Goal: Information Seeking & Learning: Find specific page/section

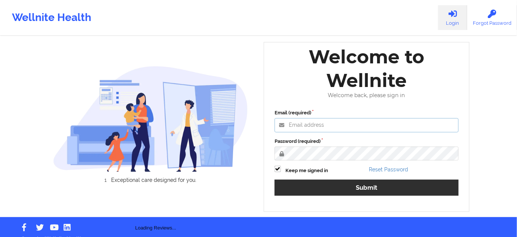
type input "[PERSON_NAME][EMAIL_ADDRESS][PERSON_NAME][DOMAIN_NAME]"
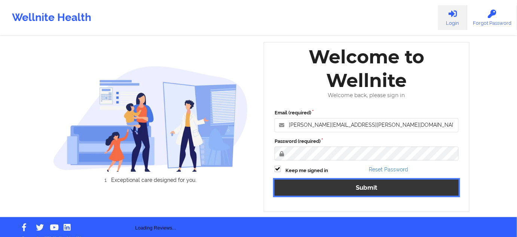
click at [314, 185] on button "Submit" at bounding box center [367, 187] width 184 height 16
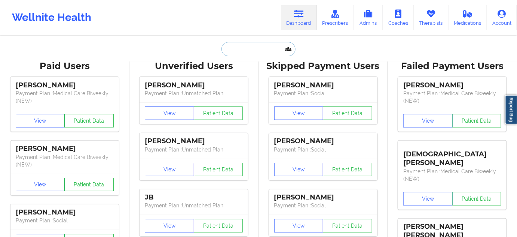
click at [269, 54] on input "text" at bounding box center [259, 49] width 74 height 14
paste input "[EMAIL_ADDRESS][PERSON_NAME][DOMAIN_NAME] [DOMAIN_NAME][EMAIL_ADDRESS][PERSON_N…"
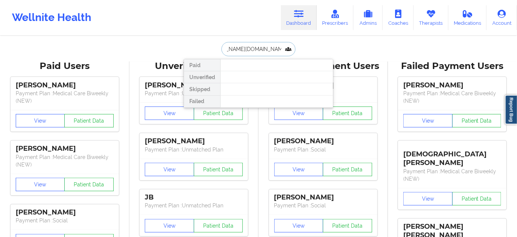
scroll to position [0, 58]
paste input "text"
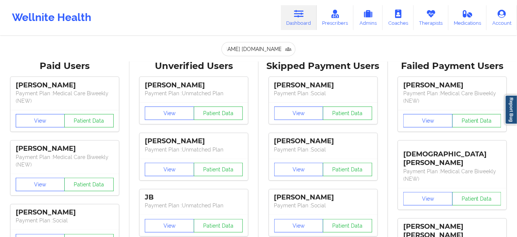
scroll to position [0, 0]
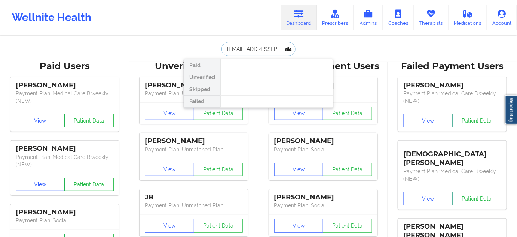
click at [267, 52] on input "[EMAIL_ADDRESS][PERSON_NAME][DOMAIN_NAME] [DOMAIN_NAME][EMAIL_ADDRESS][PERSON_N…" at bounding box center [259, 49] width 74 height 14
paste input "text"
type input "[EMAIL_ADDRESS][PERSON_NAME][DOMAIN_NAME]"
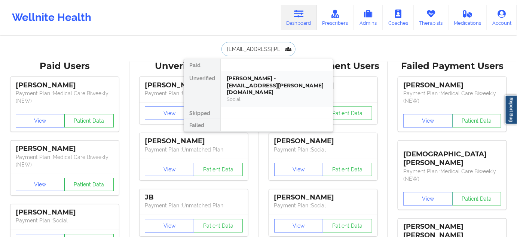
click at [256, 83] on div "[PERSON_NAME] - [EMAIL_ADDRESS][PERSON_NAME][DOMAIN_NAME]" at bounding box center [277, 85] width 100 height 21
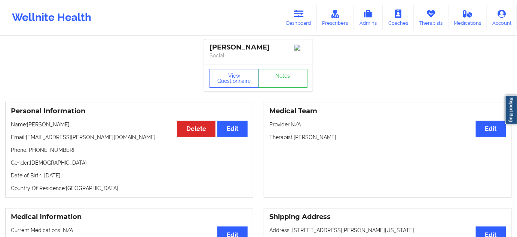
click at [223, 48] on div "[PERSON_NAME]" at bounding box center [259, 47] width 98 height 9
copy div "[PERSON_NAME]"
drag, startPoint x: 275, startPoint y: 48, endPoint x: 180, endPoint y: 19, distance: 99.1
click at [209, 43] on div "[PERSON_NAME] Social" at bounding box center [258, 51] width 109 height 25
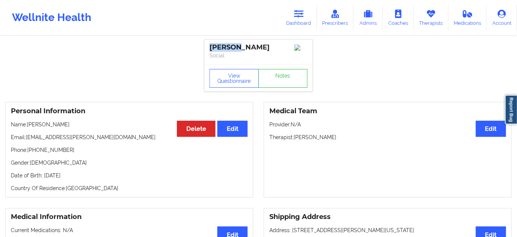
copy div "[PERSON_NAME]"
drag, startPoint x: 26, startPoint y: 139, endPoint x: 86, endPoint y: 138, distance: 59.9
click at [86, 138] on p "Email: [EMAIL_ADDRESS][PERSON_NAME][DOMAIN_NAME]" at bounding box center [129, 136] width 237 height 7
copy p "[EMAIL_ADDRESS][PERSON_NAME][DOMAIN_NAME]"
click at [304, 16] on icon at bounding box center [299, 14] width 10 height 8
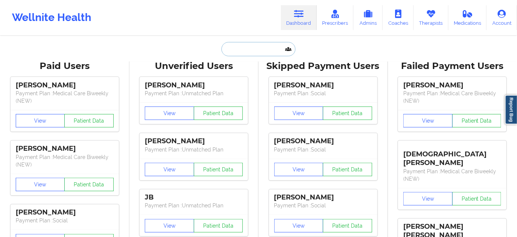
click at [263, 51] on input "text" at bounding box center [259, 49] width 74 height 14
paste input "[EMAIL_ADDRESS][DOMAIN_NAME]"
type input "[EMAIL_ADDRESS][DOMAIN_NAME]"
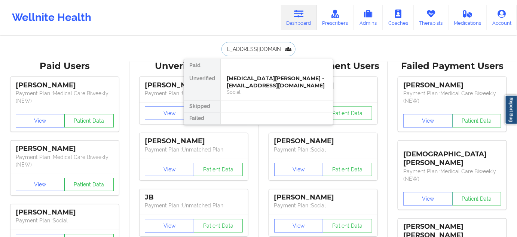
click at [258, 79] on div "Alexia Gonzalez - alexiagon1416@gmail.com" at bounding box center [277, 82] width 100 height 14
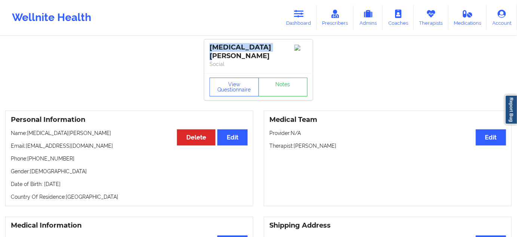
drag, startPoint x: 267, startPoint y: 51, endPoint x: 207, endPoint y: 46, distance: 60.8
click at [207, 47] on div "Alexia Gonzalez Social" at bounding box center [258, 56] width 109 height 34
copy div "Alexia Gonzalez"
click at [322, 142] on p "Therapist: Shannon Pfeifle" at bounding box center [388, 145] width 237 height 7
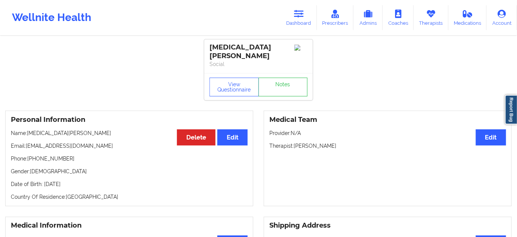
copy p "Pfeifle"
click at [279, 92] on div "View Questionnaire Notes" at bounding box center [258, 86] width 109 height 27
click at [279, 86] on link "Notes" at bounding box center [283, 86] width 49 height 19
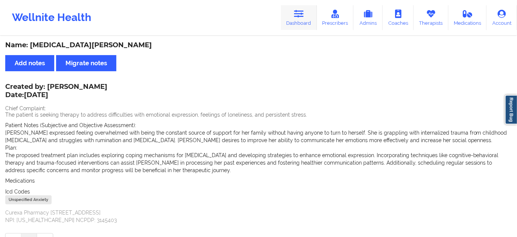
click at [304, 16] on icon at bounding box center [299, 14] width 10 height 8
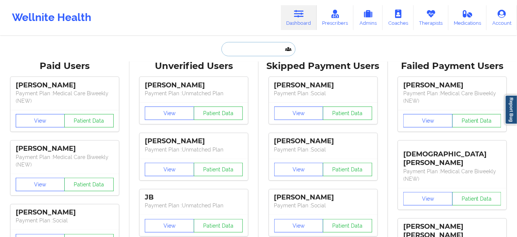
click at [262, 43] on input "text" at bounding box center [259, 49] width 74 height 14
paste input "JUDITHZIEPER@GMAIL.COM"
type input "JUDITHZIEPER@GMAIL.COM"
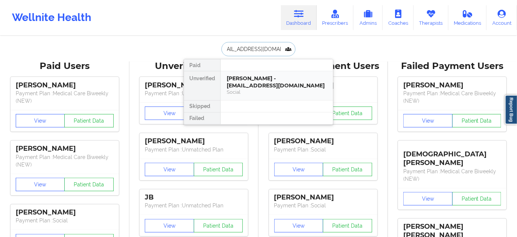
click at [253, 82] on div "Judith Zieper - judithzieper@gmail.com" at bounding box center [277, 82] width 100 height 14
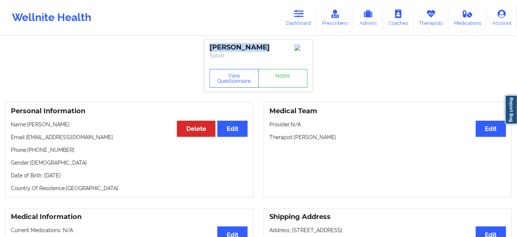
drag, startPoint x: 263, startPoint y: 46, endPoint x: 207, endPoint y: 45, distance: 55.8
click at [207, 45] on div "Judith Zieper Social" at bounding box center [258, 51] width 109 height 25
copy div "Judith Zieper"
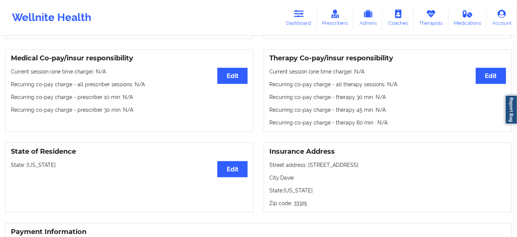
scroll to position [226, 0]
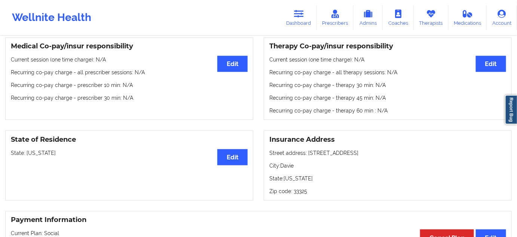
click at [249, 124] on div "Medical Co-pay/insur responsibility Edit Current session (one time charge): N/A…" at bounding box center [258, 78] width 517 height 93
click at [301, 191] on p "Zip code: 33325" at bounding box center [388, 190] width 237 height 7
copy p "33325"
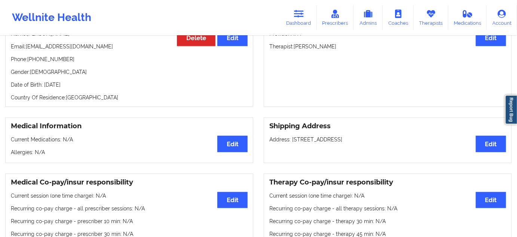
scroll to position [0, 0]
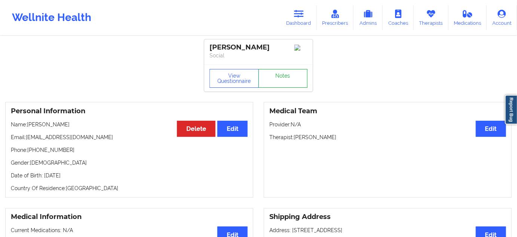
click at [291, 83] on link "Notes" at bounding box center [283, 78] width 49 height 19
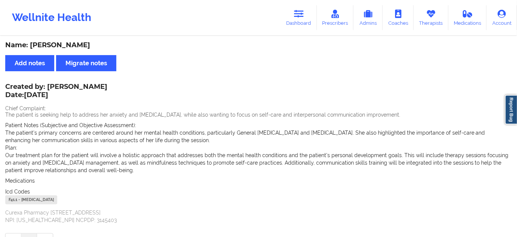
click at [11, 197] on div "F41.1 - [MEDICAL_DATA]" at bounding box center [31, 199] width 52 height 9
copy div "F41.1"
click at [307, 13] on link "Dashboard" at bounding box center [299, 17] width 36 height 25
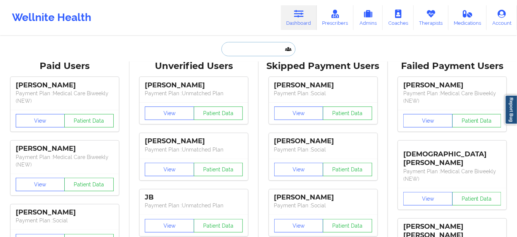
click at [255, 50] on input "text" at bounding box center [259, 49] width 74 height 14
paste input "jes0918@valdane.com"
type input "jes0918@valdane.com"
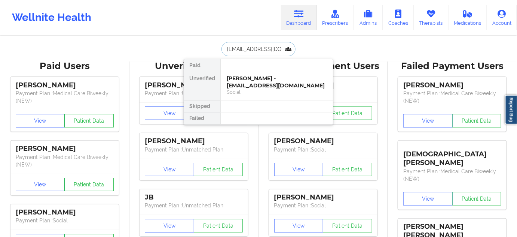
click at [244, 83] on div "Gwen Daiello - jes0918@valdane.com" at bounding box center [277, 82] width 100 height 14
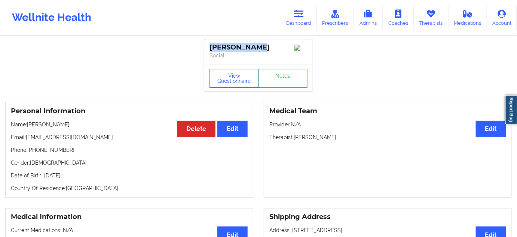
drag, startPoint x: 232, startPoint y: 46, endPoint x: 203, endPoint y: 38, distance: 30.9
click at [205, 42] on div "Gwen Daiello Social" at bounding box center [258, 51] width 109 height 25
copy div "Gwen Daiello"
click at [288, 72] on link "Notes" at bounding box center [283, 78] width 49 height 19
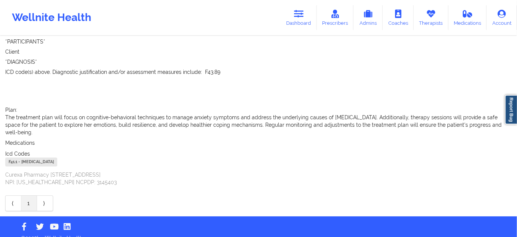
scroll to position [808, 0]
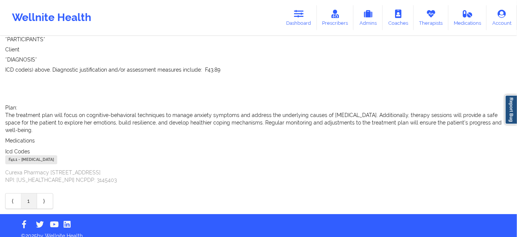
click at [14, 155] on div "F41.1 - [MEDICAL_DATA]" at bounding box center [31, 159] width 52 height 9
copy div "F41.1"
click at [298, 16] on icon at bounding box center [299, 14] width 10 height 8
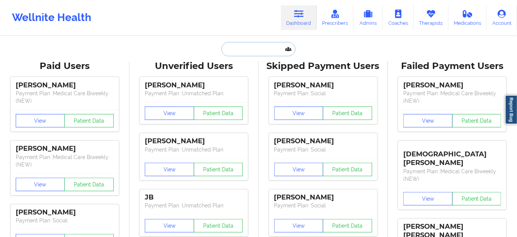
click at [236, 46] on input "text" at bounding box center [259, 49] width 74 height 14
paste input "jordipena1149@gmail.com"
type input "jordipena1149@gmail.com"
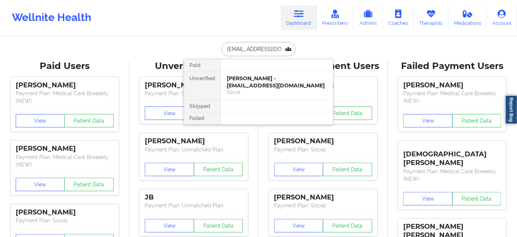
scroll to position [0, 3]
click at [240, 82] on div "Jordi pena - jordipena1149@gmail.com" at bounding box center [277, 82] width 100 height 14
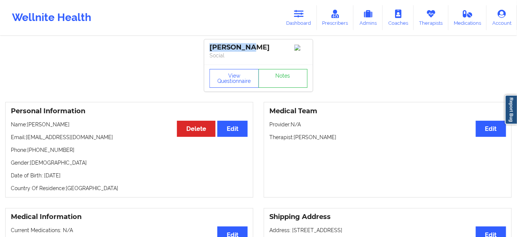
drag, startPoint x: 252, startPoint y: 42, endPoint x: 209, endPoint y: 45, distance: 43.2
click at [209, 45] on div "Jordi pena Social" at bounding box center [258, 51] width 109 height 25
click at [285, 74] on link "Notes" at bounding box center [283, 78] width 49 height 19
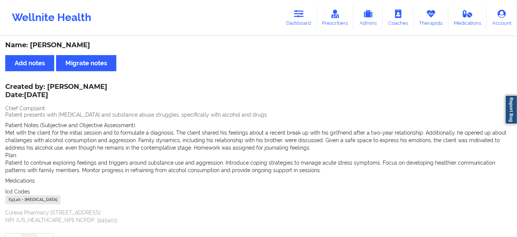
click at [17, 197] on div "F43.20 - [MEDICAL_DATA]" at bounding box center [32, 199] width 55 height 9
click at [17, 196] on div "F43.20 - [MEDICAL_DATA]" at bounding box center [32, 199] width 55 height 9
click at [300, 23] on link "Dashboard" at bounding box center [299, 17] width 36 height 25
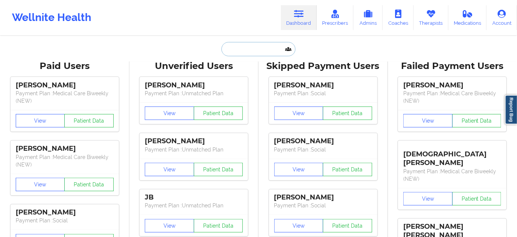
click at [261, 52] on input "text" at bounding box center [259, 49] width 74 height 14
paste input "sabrinaicepeda@gmail.com"
type input "sabrinaicepeda@gmail.com"
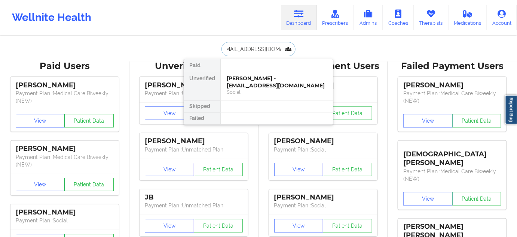
click at [253, 82] on div "Sabrina Cepeda - sabrinaicepeda@gmail.com" at bounding box center [277, 82] width 100 height 14
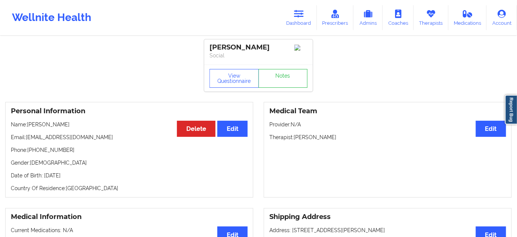
click at [260, 49] on div "Sabrina Cepeda" at bounding box center [259, 47] width 98 height 9
click at [259, 49] on div "Sabrina Cepeda" at bounding box center [259, 47] width 98 height 9
drag, startPoint x: 296, startPoint y: 140, endPoint x: 331, endPoint y: 138, distance: 35.6
click at [331, 138] on p "Therapist: Yvonne Woods" at bounding box center [388, 136] width 237 height 7
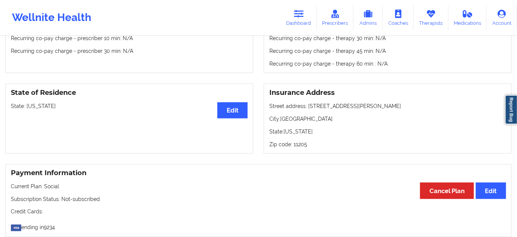
scroll to position [272, 0]
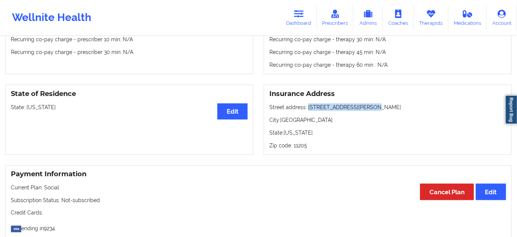
drag, startPoint x: 308, startPoint y: 110, endPoint x: 370, endPoint y: 112, distance: 62.2
click at [370, 111] on p "Street address: 36 Saint Edwards Street" at bounding box center [388, 106] width 237 height 7
click at [291, 122] on p "City: Brooklyn" at bounding box center [388, 119] width 237 height 7
click at [303, 145] on p "Zip code: 11205" at bounding box center [388, 145] width 237 height 7
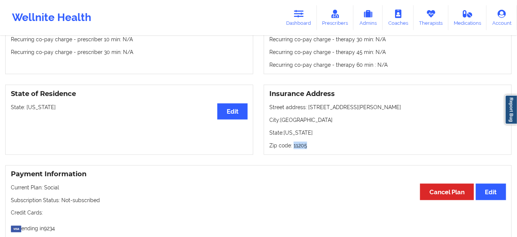
click at [303, 145] on p "Zip code: 11205" at bounding box center [388, 145] width 237 height 7
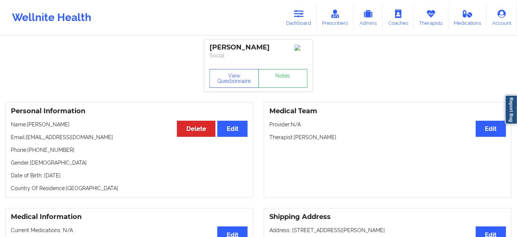
scroll to position [0, 0]
click at [274, 79] on link "Notes" at bounding box center [283, 78] width 49 height 19
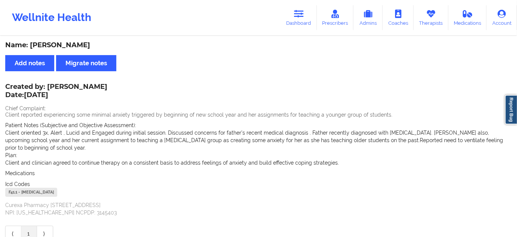
click at [14, 188] on div "F41.1 - [MEDICAL_DATA]" at bounding box center [31, 192] width 52 height 9
click at [305, 12] on link "Dashboard" at bounding box center [299, 17] width 36 height 25
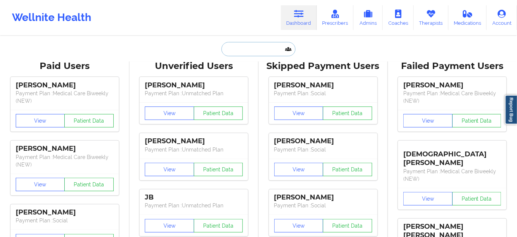
click at [246, 52] on input "text" at bounding box center [259, 49] width 74 height 14
paste input "[EMAIL_ADDRESS][DOMAIN_NAME]"
type input "[EMAIL_ADDRESS][DOMAIN_NAME]"
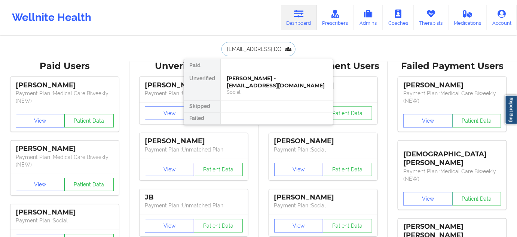
click at [250, 78] on div "Yanan Melo - yrnmelo@gmail.com" at bounding box center [277, 82] width 100 height 14
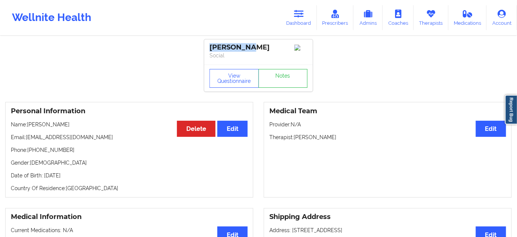
drag, startPoint x: 258, startPoint y: 46, endPoint x: 204, endPoint y: 46, distance: 53.5
click at [207, 50] on div "[PERSON_NAME] Social" at bounding box center [258, 51] width 109 height 25
drag, startPoint x: 304, startPoint y: 10, endPoint x: 299, endPoint y: 31, distance: 21.6
click at [304, 10] on icon at bounding box center [299, 14] width 10 height 8
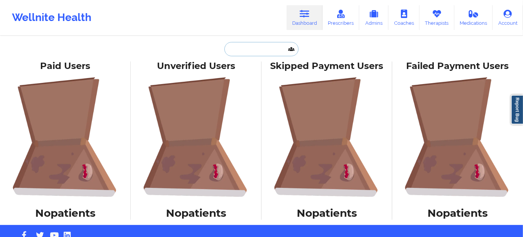
click at [276, 54] on input "text" at bounding box center [261, 49] width 74 height 14
paste input "[EMAIL_ADDRESS][DOMAIN_NAME]"
type input "[EMAIL_ADDRESS][DOMAIN_NAME]"
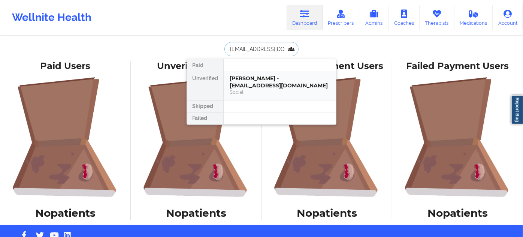
click at [252, 89] on div "Yanan Melo - yrnmelo@gmail.com" at bounding box center [279, 82] width 100 height 14
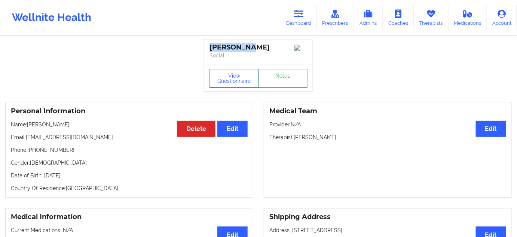
drag, startPoint x: 250, startPoint y: 51, endPoint x: 149, endPoint y: 21, distance: 105.3
click at [204, 49] on div "[PERSON_NAME] Social" at bounding box center [258, 51] width 109 height 25
click at [247, 55] on p "Social" at bounding box center [259, 55] width 98 height 7
click at [224, 45] on div "[PERSON_NAME]" at bounding box center [259, 47] width 98 height 9
click at [224, 44] on div "[PERSON_NAME]" at bounding box center [259, 47] width 98 height 9
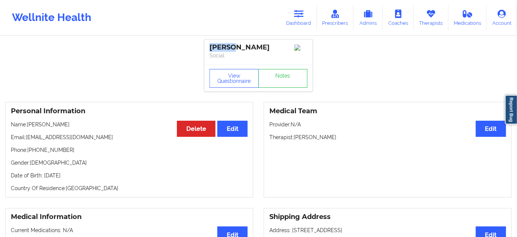
copy div "Yanan"
drag, startPoint x: 293, startPoint y: 139, endPoint x: 341, endPoint y: 142, distance: 48.4
click at [341, 141] on p "Therapist: [PERSON_NAME]" at bounding box center [388, 136] width 237 height 7
copy p "[PERSON_NAME]"
click at [240, 81] on button "View Questionnaire" at bounding box center [234, 78] width 49 height 19
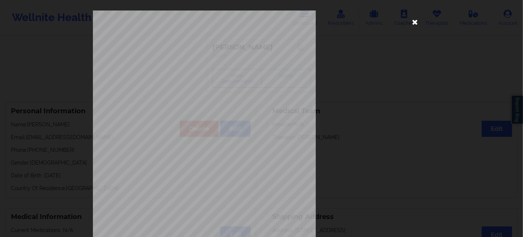
click at [409, 25] on icon at bounding box center [415, 22] width 12 height 12
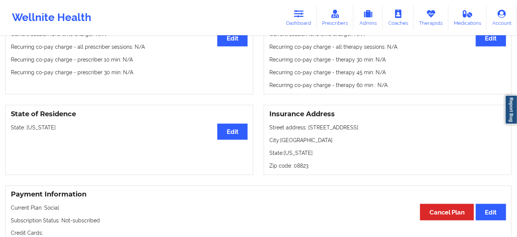
scroll to position [272, 0]
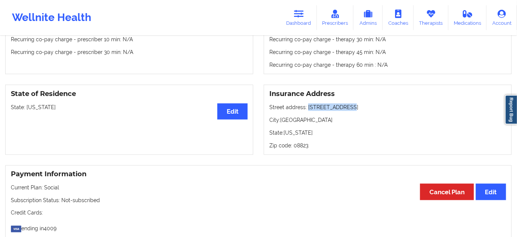
drag, startPoint x: 307, startPoint y: 108, endPoint x: 358, endPoint y: 109, distance: 51.3
click at [358, 109] on p "Street address: [STREET_ADDRESS]" at bounding box center [388, 106] width 237 height 7
copy p "[STREET_ADDRESS]"
drag, startPoint x: 282, startPoint y: 121, endPoint x: 320, endPoint y: 121, distance: 37.8
click at [320, 121] on p "City: [GEOGRAPHIC_DATA]" at bounding box center [388, 119] width 237 height 7
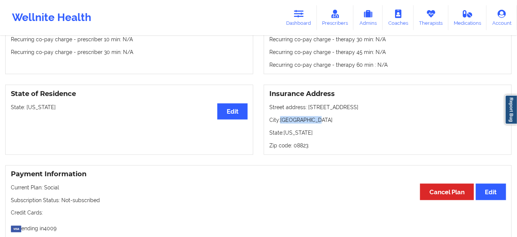
copy p "[GEOGRAPHIC_DATA]"
click at [299, 146] on p "Zip code: 08823" at bounding box center [388, 145] width 237 height 7
copy p "08823"
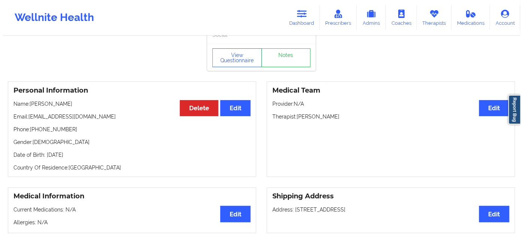
scroll to position [0, 0]
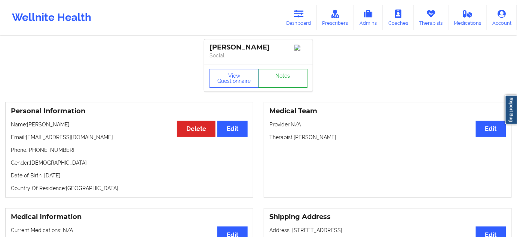
click at [282, 80] on link "Notes" at bounding box center [283, 78] width 49 height 19
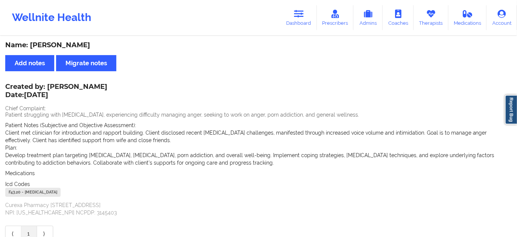
click at [15, 191] on div "F43.20 - [MEDICAL_DATA]" at bounding box center [32, 192] width 55 height 9
copy div "F43.20"
drag, startPoint x: 30, startPoint y: 46, endPoint x: 81, endPoint y: 41, distance: 51.9
click at [81, 41] on div "Name: [PERSON_NAME]" at bounding box center [258, 45] width 507 height 9
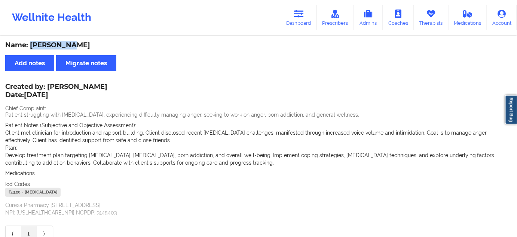
copy div "[PERSON_NAME]"
drag, startPoint x: 308, startPoint y: 12, endPoint x: 278, endPoint y: 33, distance: 37.3
click at [308, 12] on link "Dashboard" at bounding box center [299, 17] width 36 height 25
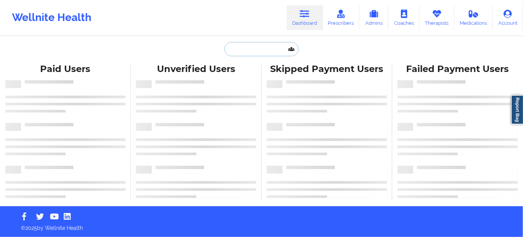
click at [249, 43] on input "text" at bounding box center [261, 49] width 74 height 14
paste input "[EMAIL_ADDRESS][DOMAIN_NAME]"
type input "[EMAIL_ADDRESS][DOMAIN_NAME]"
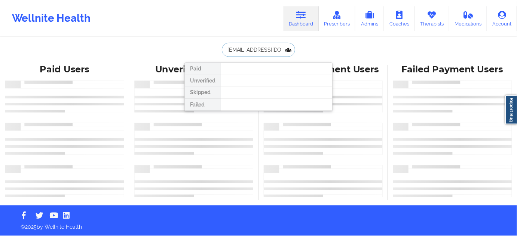
scroll to position [0, 7]
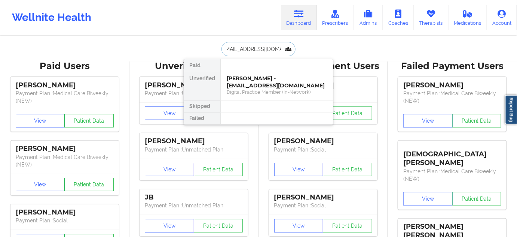
click at [252, 80] on div "[PERSON_NAME] - [EMAIL_ADDRESS][DOMAIN_NAME]" at bounding box center [277, 82] width 100 height 14
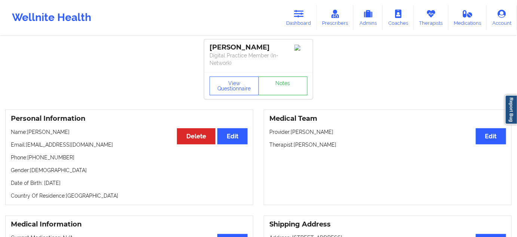
drag, startPoint x: 294, startPoint y: 143, endPoint x: 342, endPoint y: 144, distance: 48.7
click at [342, 144] on p "Therapist: [PERSON_NAME]" at bounding box center [388, 144] width 237 height 7
copy p "[PERSON_NAME]"
click at [231, 88] on button "View Questionnaire" at bounding box center [234, 85] width 49 height 19
drag, startPoint x: 250, startPoint y: 49, endPoint x: 200, endPoint y: 43, distance: 50.6
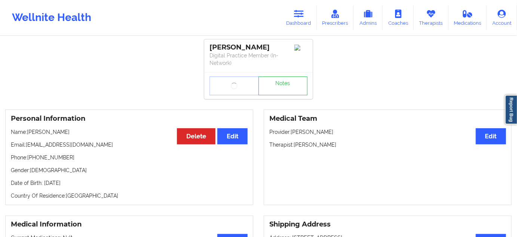
copy div "[PERSON_NAME]"
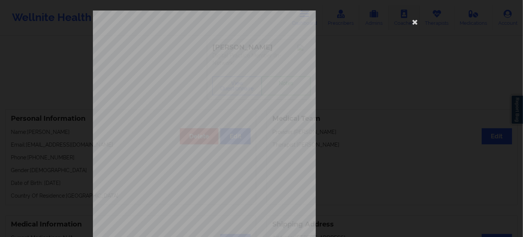
click at [411, 20] on icon at bounding box center [415, 22] width 12 height 12
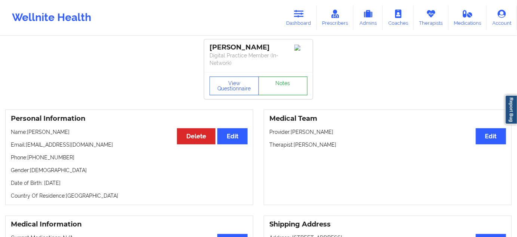
click at [277, 85] on link "Notes" at bounding box center [283, 85] width 49 height 19
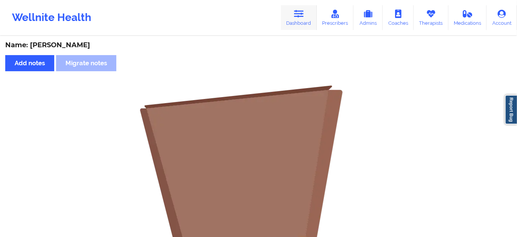
click at [295, 21] on link "Dashboard" at bounding box center [299, 17] width 36 height 25
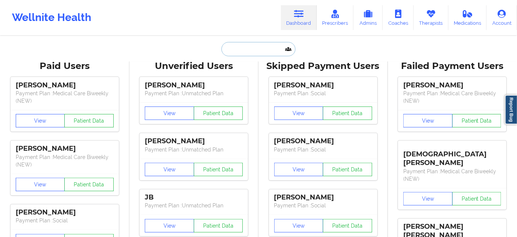
click at [262, 43] on input "text" at bounding box center [259, 49] width 74 height 14
type input "s"
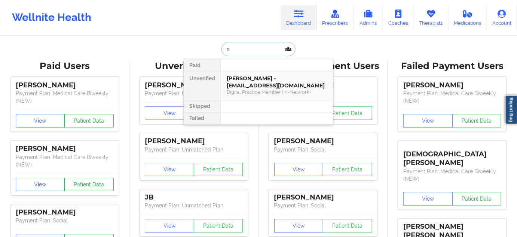
click at [253, 83] on div "[PERSON_NAME] - [EMAIL_ADDRESS][DOMAIN_NAME]" at bounding box center [277, 82] width 100 height 14
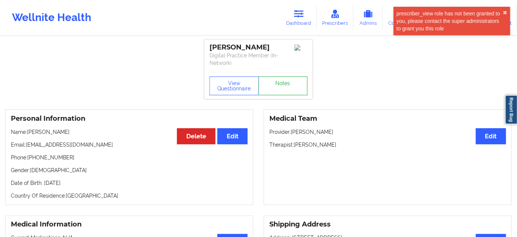
click at [295, 79] on link "Notes" at bounding box center [283, 85] width 49 height 19
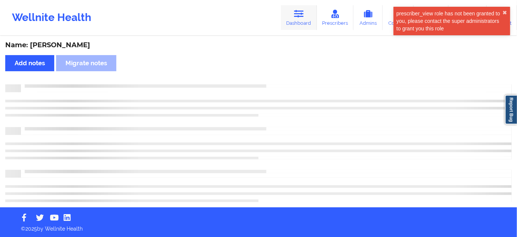
click at [291, 21] on link "Dashboard" at bounding box center [299, 17] width 36 height 25
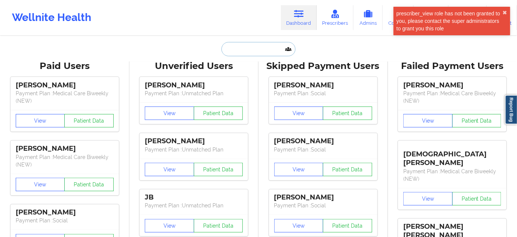
click at [258, 51] on input "text" at bounding box center [259, 49] width 74 height 14
type input "d"
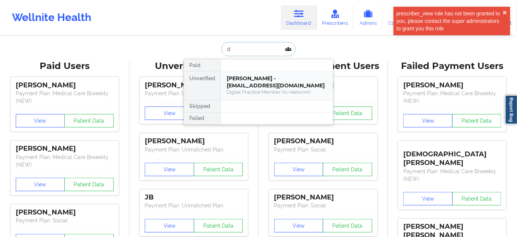
click at [250, 84] on div "[PERSON_NAME] - [EMAIL_ADDRESS][DOMAIN_NAME]" at bounding box center [277, 82] width 100 height 14
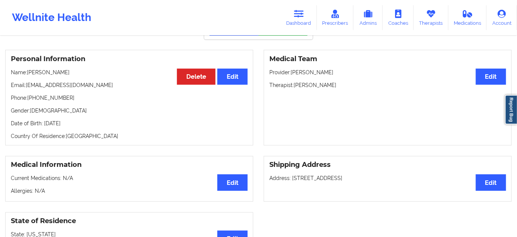
scroll to position [58, 0]
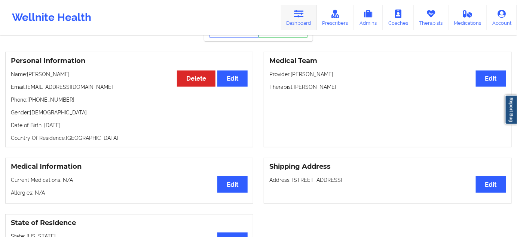
click at [306, 13] on link "Dashboard" at bounding box center [299, 17] width 36 height 25
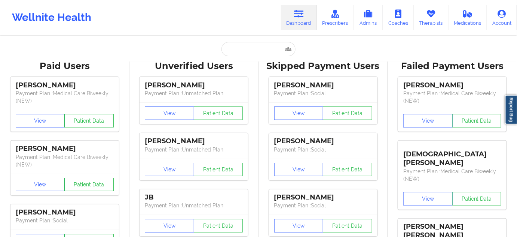
click at [251, 45] on input "text" at bounding box center [259, 49] width 74 height 14
paste input "[PERSON_NAME][EMAIL_ADDRESS][PERSON_NAME][DOMAIN_NAME]"
type input "[PERSON_NAME][EMAIL_ADDRESS][PERSON_NAME][DOMAIN_NAME]"
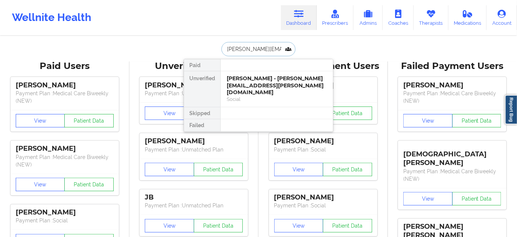
click at [240, 96] on div "Social" at bounding box center [277, 99] width 100 height 6
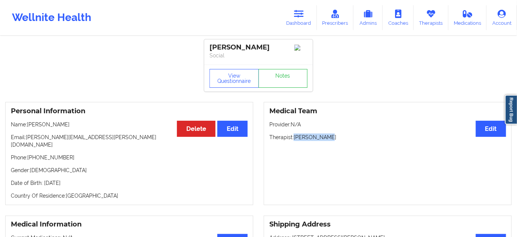
drag, startPoint x: 293, startPoint y: 139, endPoint x: 328, endPoint y: 140, distance: 35.2
click at [328, 140] on p "Therapist: [PERSON_NAME]" at bounding box center [388, 136] width 237 height 7
copy p "[PERSON_NAME]"
drag, startPoint x: 243, startPoint y: 48, endPoint x: 204, endPoint y: 49, distance: 38.2
click at [204, 49] on div "[PERSON_NAME] Social" at bounding box center [258, 51] width 109 height 25
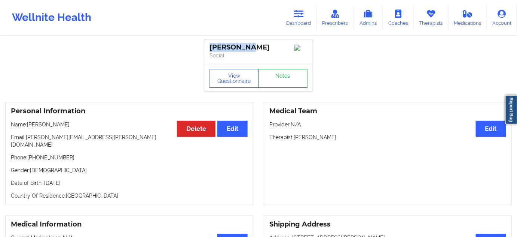
click at [291, 72] on link "Notes" at bounding box center [283, 78] width 49 height 19
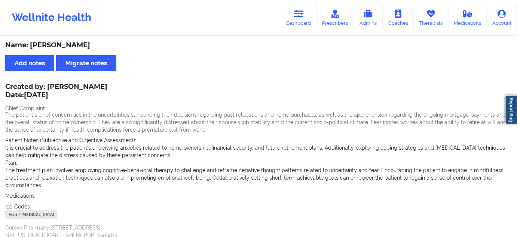
click at [15, 214] on div "F41.1 - [MEDICAL_DATA]" at bounding box center [31, 214] width 52 height 9
click at [300, 16] on icon at bounding box center [299, 14] width 10 height 8
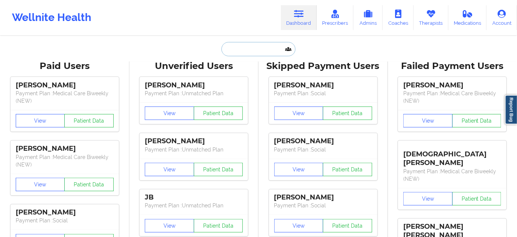
click at [253, 47] on input "text" at bounding box center [259, 49] width 74 height 14
type input "d"
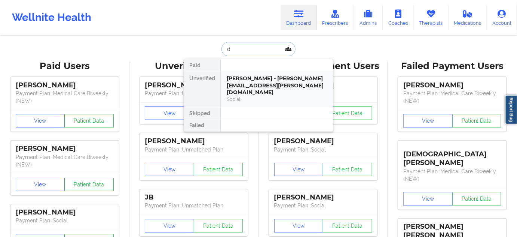
click at [254, 77] on div "[PERSON_NAME] - [PERSON_NAME][EMAIL_ADDRESS][PERSON_NAME][DOMAIN_NAME]" at bounding box center [277, 85] width 100 height 21
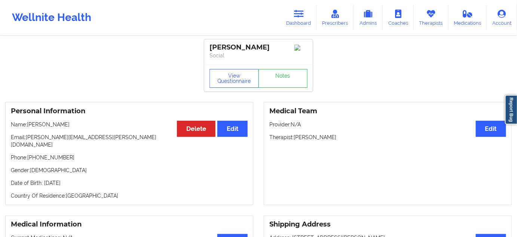
click at [213, 43] on div "[PERSON_NAME]" at bounding box center [259, 47] width 98 height 9
drag, startPoint x: 294, startPoint y: 22, endPoint x: 291, endPoint y: 28, distance: 7.2
click at [294, 22] on link "Dashboard" at bounding box center [299, 17] width 36 height 25
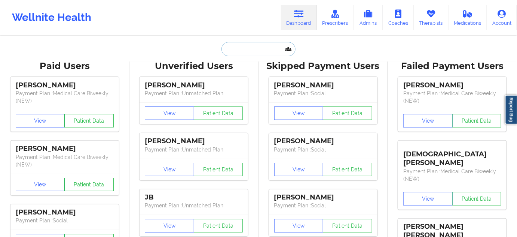
click at [246, 49] on input "text" at bounding box center [259, 49] width 74 height 14
paste input "[EMAIL_ADDRESS][DOMAIN_NAME]"
type input "[EMAIL_ADDRESS][DOMAIN_NAME]"
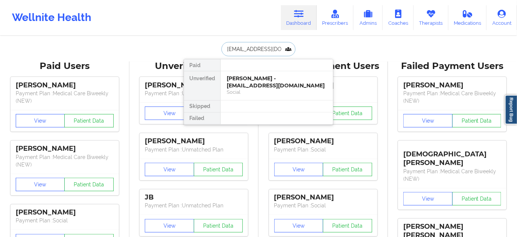
click at [249, 79] on div "[PERSON_NAME] - [EMAIL_ADDRESS][DOMAIN_NAME]" at bounding box center [277, 82] width 100 height 14
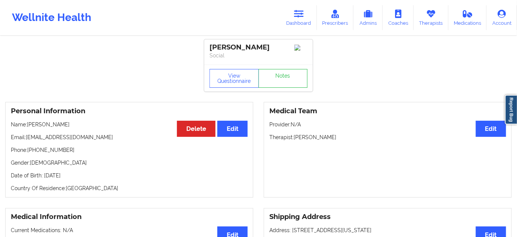
drag, startPoint x: 274, startPoint y: 49, endPoint x: 211, endPoint y: 49, distance: 63.3
click at [211, 49] on div "[PERSON_NAME]" at bounding box center [259, 47] width 98 height 9
click at [327, 141] on p "Therapist: [PERSON_NAME]" at bounding box center [388, 136] width 237 height 7
click at [290, 83] on link "Notes" at bounding box center [283, 78] width 49 height 19
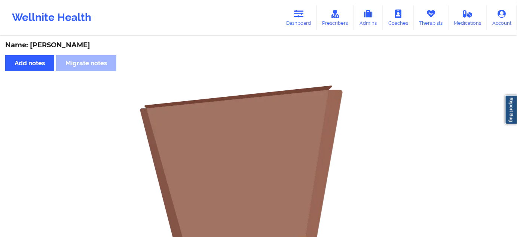
drag, startPoint x: 307, startPoint y: 16, endPoint x: 284, endPoint y: 33, distance: 27.9
click at [307, 16] on link "Dashboard" at bounding box center [299, 17] width 36 height 25
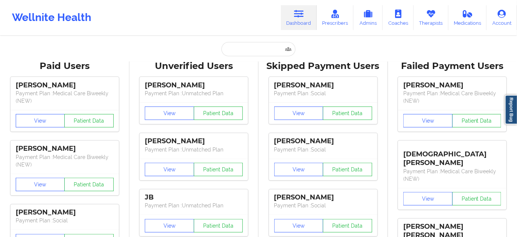
click at [254, 46] on input "text" at bounding box center [259, 49] width 74 height 14
paste input "[EMAIL_ADDRESS][DOMAIN_NAME]"
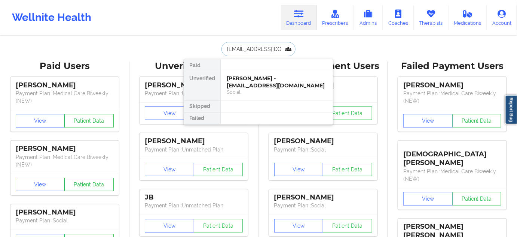
type input "[EMAIL_ADDRESS][DOMAIN_NAME]"
click at [263, 77] on div "[PERSON_NAME] - [EMAIL_ADDRESS][DOMAIN_NAME]" at bounding box center [277, 82] width 100 height 14
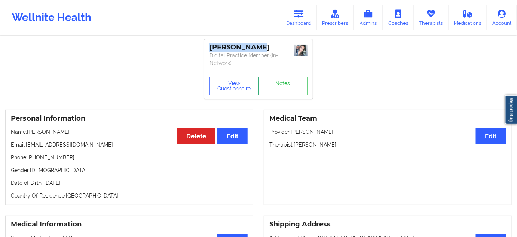
drag, startPoint x: 258, startPoint y: 46, endPoint x: 207, endPoint y: 46, distance: 50.9
click at [207, 46] on div "[PERSON_NAME] Digital Practice Member (In-Network)" at bounding box center [258, 55] width 109 height 33
drag, startPoint x: 294, startPoint y: 143, endPoint x: 337, endPoint y: 144, distance: 43.1
click at [337, 144] on p "Therapist: [PERSON_NAME]" at bounding box center [388, 144] width 237 height 7
click at [242, 86] on button "View Questionnaire" at bounding box center [234, 85] width 49 height 19
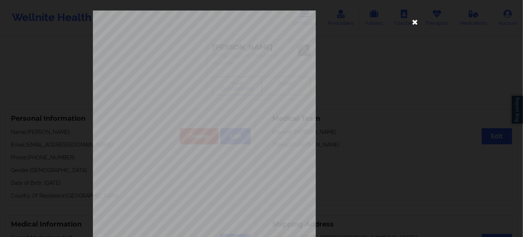
click at [414, 18] on icon at bounding box center [415, 22] width 12 height 12
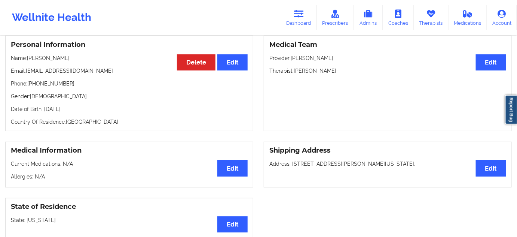
scroll to position [68, 0]
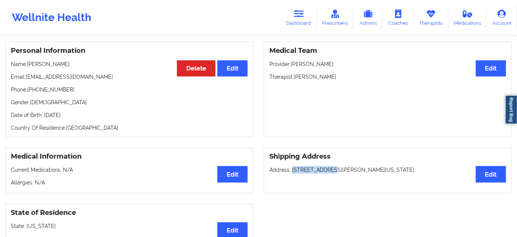
drag, startPoint x: 291, startPoint y: 167, endPoint x: 328, endPoint y: 171, distance: 37.3
click at [328, 171] on p "Address: [STREET_ADDRESS][PERSON_NAME][US_STATE]." at bounding box center [388, 169] width 237 height 7
click at [338, 169] on p "Address: [STREET_ADDRESS][PERSON_NAME][US_STATE]." at bounding box center [388, 169] width 237 height 7
click at [380, 167] on p "Address: [STREET_ADDRESS][PERSON_NAME][US_STATE]." at bounding box center [388, 169] width 237 height 7
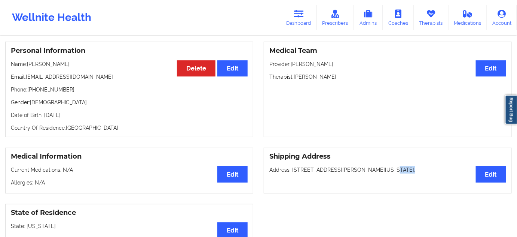
click at [380, 167] on p "Address: [STREET_ADDRESS][PERSON_NAME][US_STATE]." at bounding box center [388, 169] width 237 height 7
click at [353, 171] on p "Address: [STREET_ADDRESS][PERSON_NAME][US_STATE]." at bounding box center [388, 169] width 237 height 7
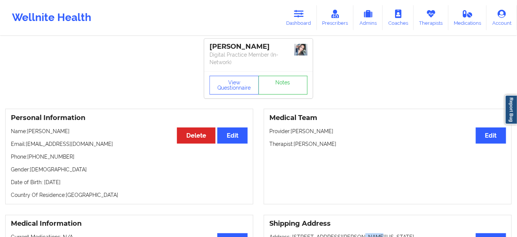
scroll to position [0, 0]
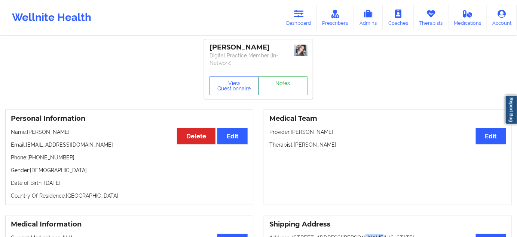
click at [287, 83] on link "Notes" at bounding box center [283, 85] width 49 height 19
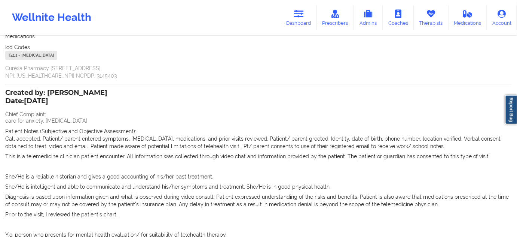
scroll to position [113, 0]
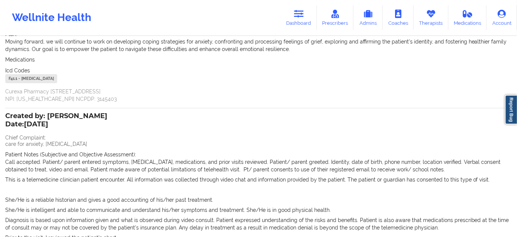
click at [11, 79] on div "F41.1 - [MEDICAL_DATA]" at bounding box center [31, 78] width 52 height 9
drag, startPoint x: 19, startPoint y: 78, endPoint x: 5, endPoint y: 79, distance: 13.9
click at [281, 20] on div "Wellnite Health Dashboard Prescribers Admins Coaches Therapists Medications Acc…" at bounding box center [258, 18] width 517 height 30
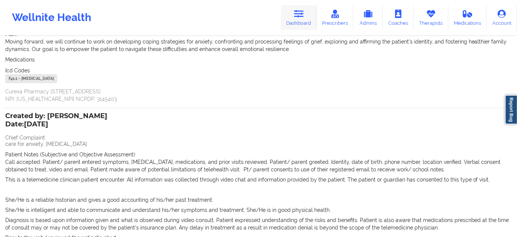
click at [301, 7] on link "Dashboard" at bounding box center [299, 17] width 36 height 25
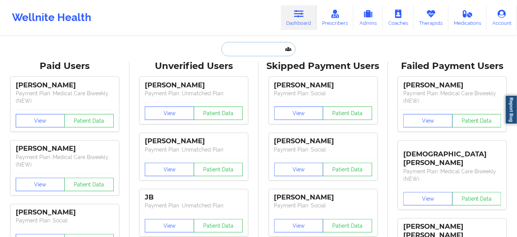
click at [264, 52] on input "text" at bounding box center [259, 49] width 74 height 14
paste input "[PERSON_NAME]"
type input "[PERSON_NAME]"
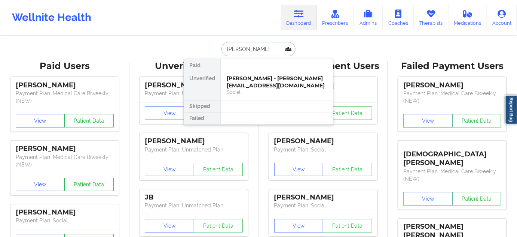
click at [246, 80] on div "[PERSON_NAME] - [PERSON_NAME][EMAIL_ADDRESS][DOMAIN_NAME]" at bounding box center [277, 82] width 100 height 14
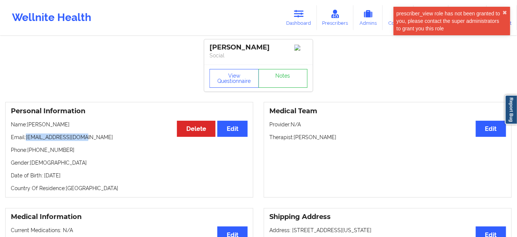
drag, startPoint x: 26, startPoint y: 137, endPoint x: 117, endPoint y: 129, distance: 90.9
click at [86, 133] on div "Personal Information Edit Delete Name: [PERSON_NAME] Email: [EMAIL_ADDRESS][DOM…" at bounding box center [129, 149] width 248 height 95
drag, startPoint x: 300, startPoint y: 9, endPoint x: 242, endPoint y: 27, distance: 60.6
click at [300, 9] on link "Dashboard" at bounding box center [299, 17] width 36 height 25
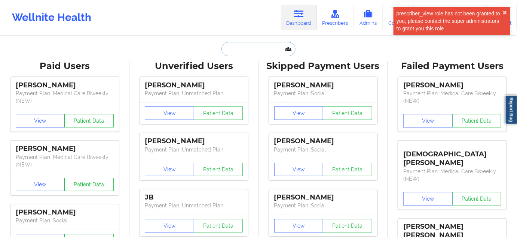
click at [246, 53] on input "text" at bounding box center [259, 49] width 74 height 14
paste input "[EMAIL_ADDRESS][DOMAIN_NAME]"
type input "[EMAIL_ADDRESS][DOMAIN_NAME]"
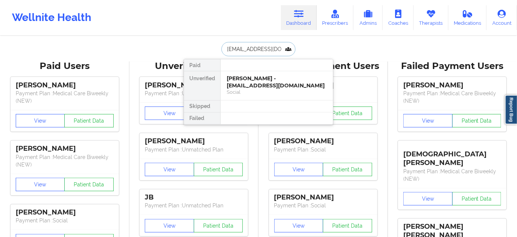
click at [248, 80] on div "[PERSON_NAME] - [EMAIL_ADDRESS][DOMAIN_NAME]" at bounding box center [277, 82] width 100 height 14
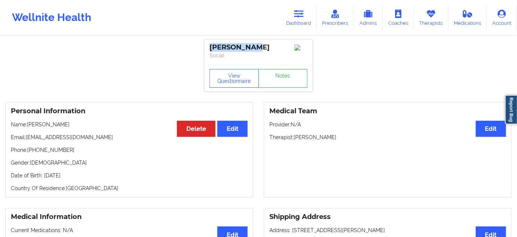
drag, startPoint x: 262, startPoint y: 48, endPoint x: 210, endPoint y: 47, distance: 52.8
click at [210, 47] on div "[PERSON_NAME]" at bounding box center [259, 47] width 98 height 9
click at [228, 85] on button "View Questionnaire" at bounding box center [234, 78] width 49 height 19
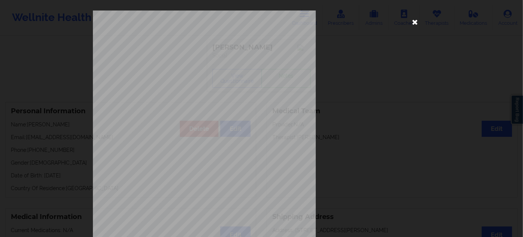
click at [414, 22] on icon at bounding box center [415, 22] width 12 height 12
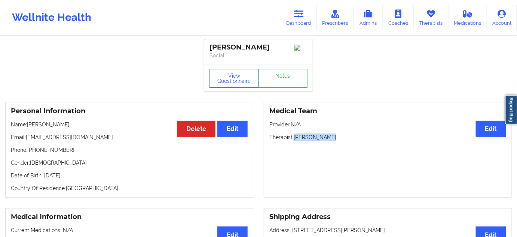
drag, startPoint x: 295, startPoint y: 140, endPoint x: 338, endPoint y: 137, distance: 42.4
click at [338, 137] on p "Therapist: [PERSON_NAME]" at bounding box center [388, 136] width 237 height 7
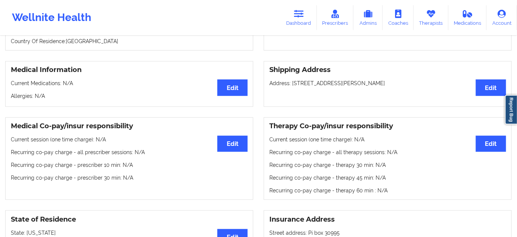
scroll to position [136, 0]
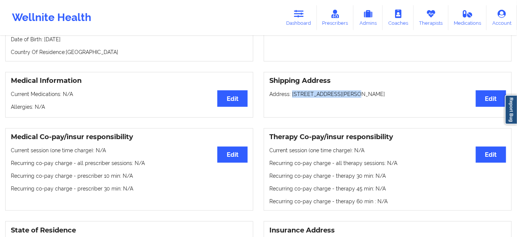
drag, startPoint x: 291, startPoint y: 95, endPoint x: 349, endPoint y: 97, distance: 58.1
click at [349, 97] on p "Address: [STREET_ADDRESS][PERSON_NAME]" at bounding box center [388, 93] width 237 height 7
click at [362, 95] on p "Address: [STREET_ADDRESS][PERSON_NAME]" at bounding box center [388, 93] width 237 height 7
click at [385, 95] on p "Address: [STREET_ADDRESS][PERSON_NAME]" at bounding box center [388, 93] width 237 height 7
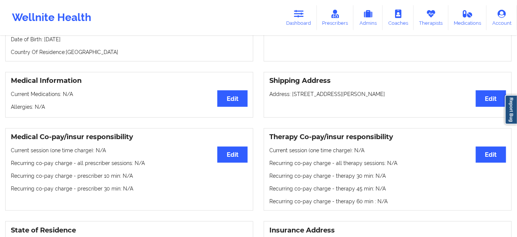
click at [385, 95] on p "Address: [STREET_ADDRESS][PERSON_NAME]" at bounding box center [388, 93] width 237 height 7
click at [292, 94] on p "Address: [STREET_ADDRESS][PERSON_NAME]" at bounding box center [388, 93] width 237 height 7
click at [299, 104] on div "Shipping Address Edit Address: [STREET_ADDRESS][PERSON_NAME]" at bounding box center [388, 95] width 248 height 46
drag, startPoint x: 292, startPoint y: 95, endPoint x: 348, endPoint y: 97, distance: 56.5
click at [348, 97] on p "Address: [STREET_ADDRESS][PERSON_NAME]" at bounding box center [388, 93] width 237 height 7
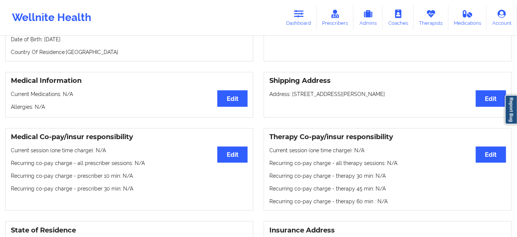
click at [353, 97] on p "Address: [STREET_ADDRESS][PERSON_NAME]" at bounding box center [388, 93] width 237 height 7
click at [387, 100] on div "Shipping Address Edit Address: [STREET_ADDRESS][PERSON_NAME]" at bounding box center [388, 95] width 248 height 46
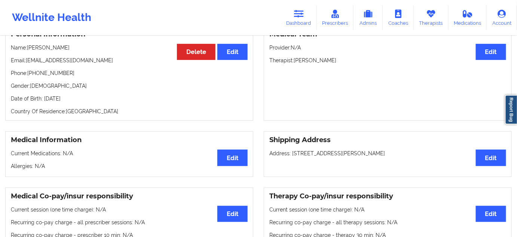
scroll to position [0, 0]
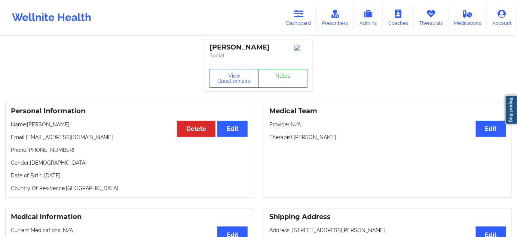
click at [294, 80] on link "Notes" at bounding box center [283, 78] width 49 height 19
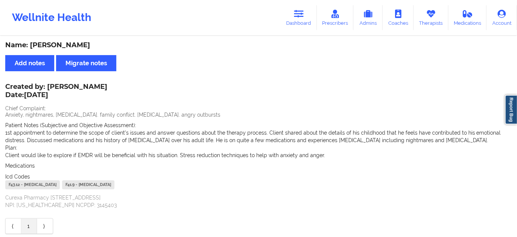
click at [12, 186] on div "F43.12 - [MEDICAL_DATA]" at bounding box center [32, 184] width 55 height 9
drag, startPoint x: 114, startPoint y: 185, endPoint x: 98, endPoint y: 189, distance: 16.7
click at [98, 189] on div "F43.12 - [MEDICAL_DATA] F41.9 - [MEDICAL_DATA]" at bounding box center [258, 185] width 507 height 11
click at [305, 18] on link "Dashboard" at bounding box center [299, 17] width 36 height 25
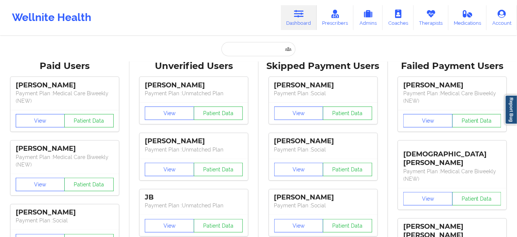
click at [256, 49] on input "text" at bounding box center [259, 49] width 74 height 14
paste input "[EMAIL_ADDRESS][DOMAIN_NAME]"
type input "[EMAIL_ADDRESS][DOMAIN_NAME]"
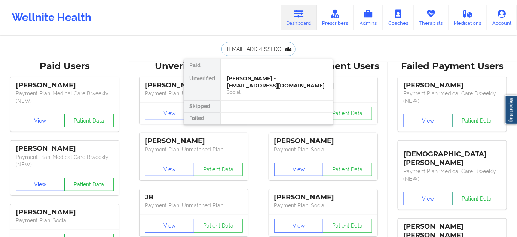
click at [252, 89] on div "Social" at bounding box center [277, 92] width 100 height 6
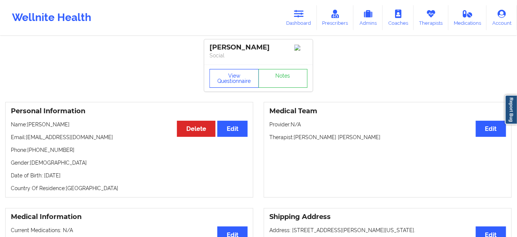
click at [231, 88] on button "View Questionnaire" at bounding box center [234, 78] width 49 height 19
drag, startPoint x: 260, startPoint y: 48, endPoint x: 207, endPoint y: 49, distance: 53.2
click at [207, 49] on div "[PERSON_NAME] Social" at bounding box center [258, 51] width 109 height 25
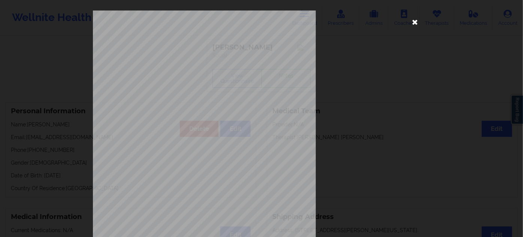
click at [414, 22] on icon at bounding box center [415, 22] width 12 height 12
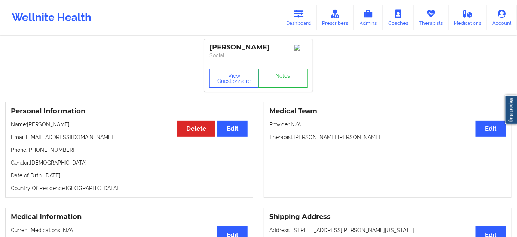
click at [220, 46] on div "[PERSON_NAME]" at bounding box center [259, 47] width 98 height 9
click at [240, 42] on div "[PERSON_NAME] Social" at bounding box center [258, 51] width 109 height 25
click at [252, 54] on p "Social" at bounding box center [259, 55] width 98 height 7
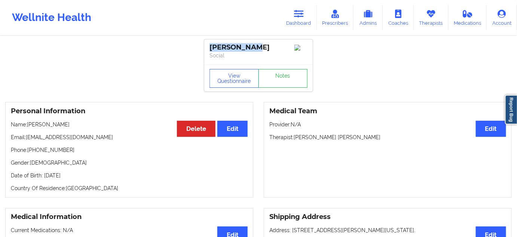
drag, startPoint x: 210, startPoint y: 41, endPoint x: 256, endPoint y: 40, distance: 46.4
click at [256, 40] on div "[PERSON_NAME] Social" at bounding box center [258, 51] width 109 height 25
